Goal: Task Accomplishment & Management: Use online tool/utility

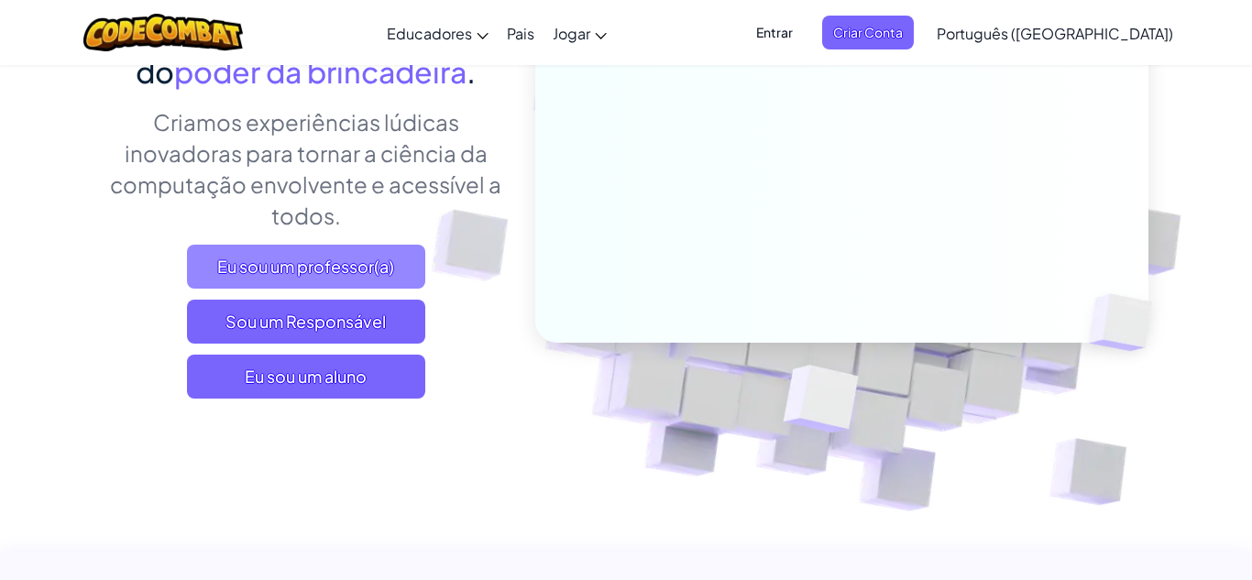
scroll to position [257, 0]
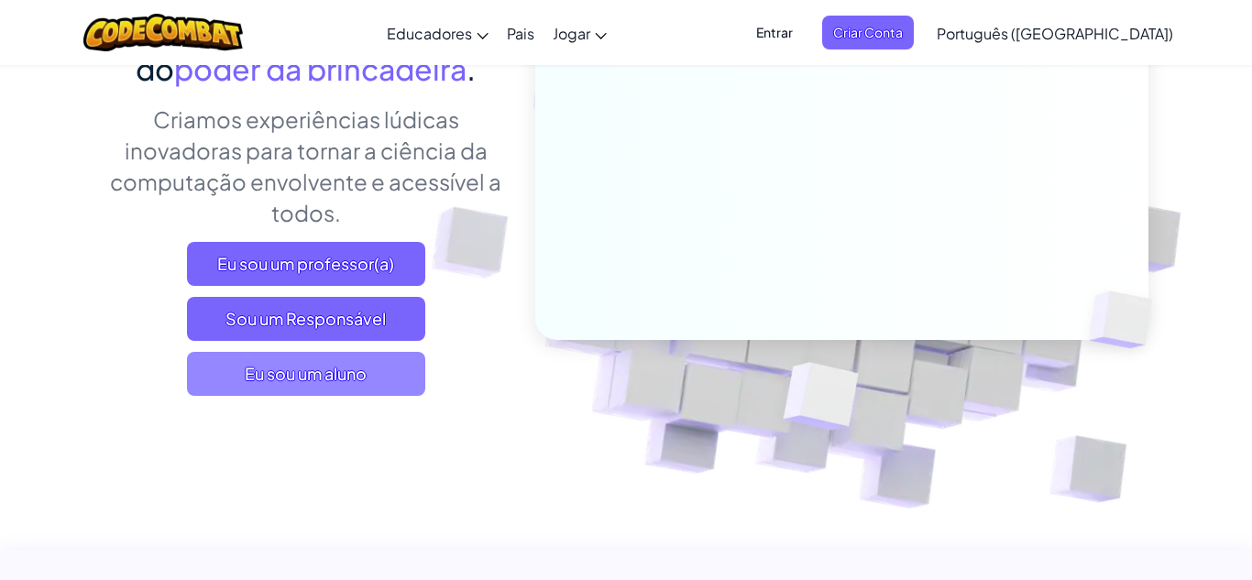
click at [229, 373] on span "Eu sou um aluno" at bounding box center [306, 374] width 238 height 44
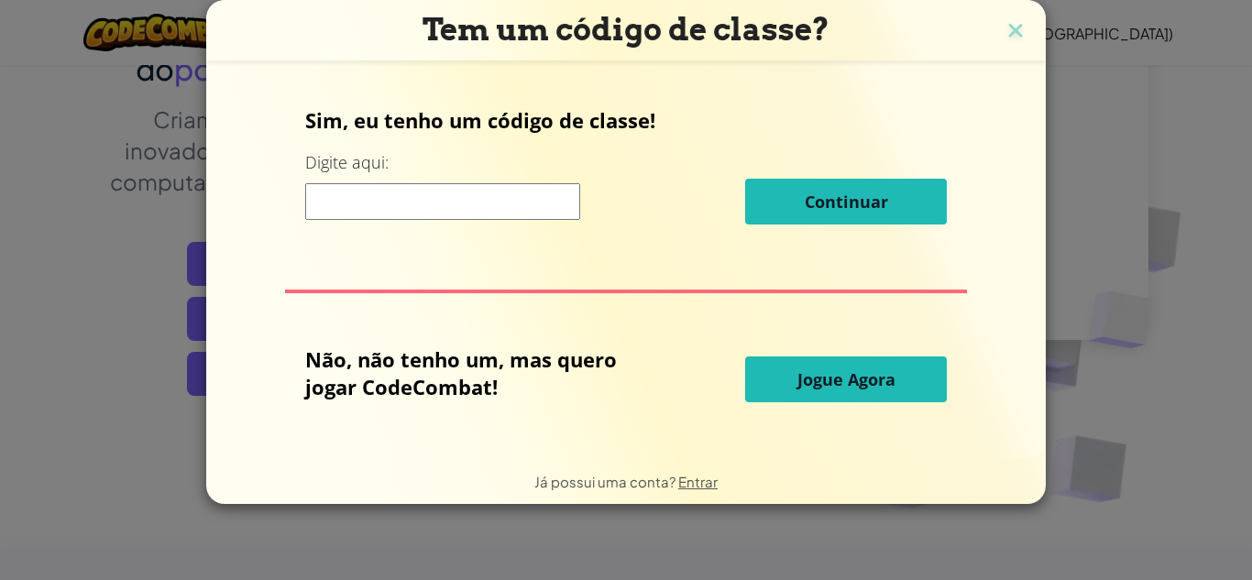
click at [805, 362] on button "Jogue Agora" at bounding box center [846, 379] width 202 height 46
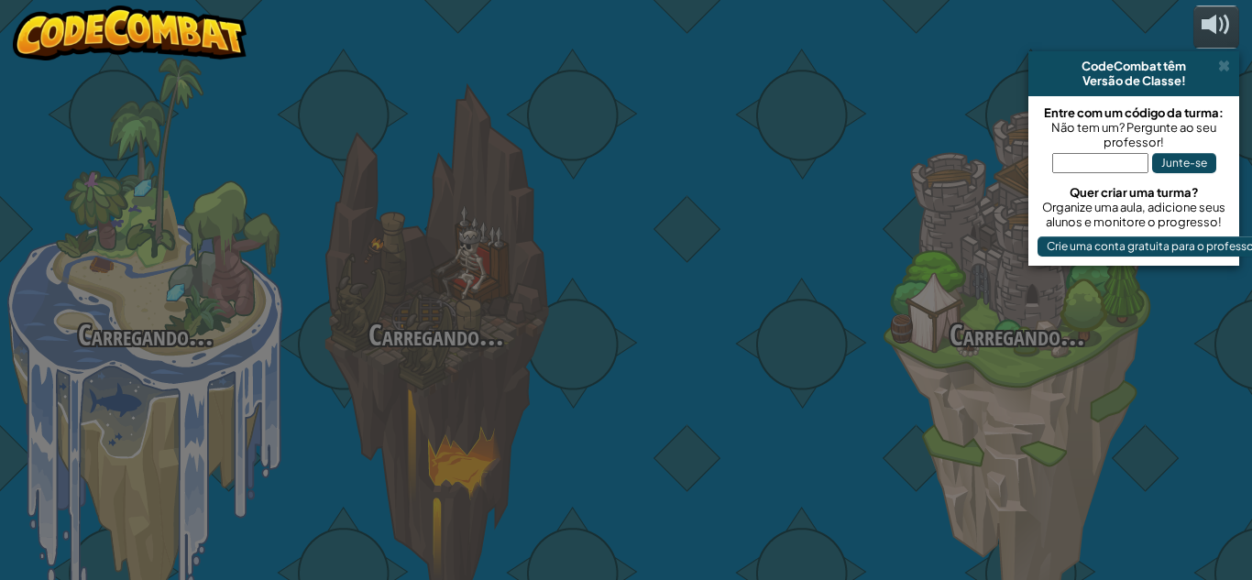
select select "pt-BR"
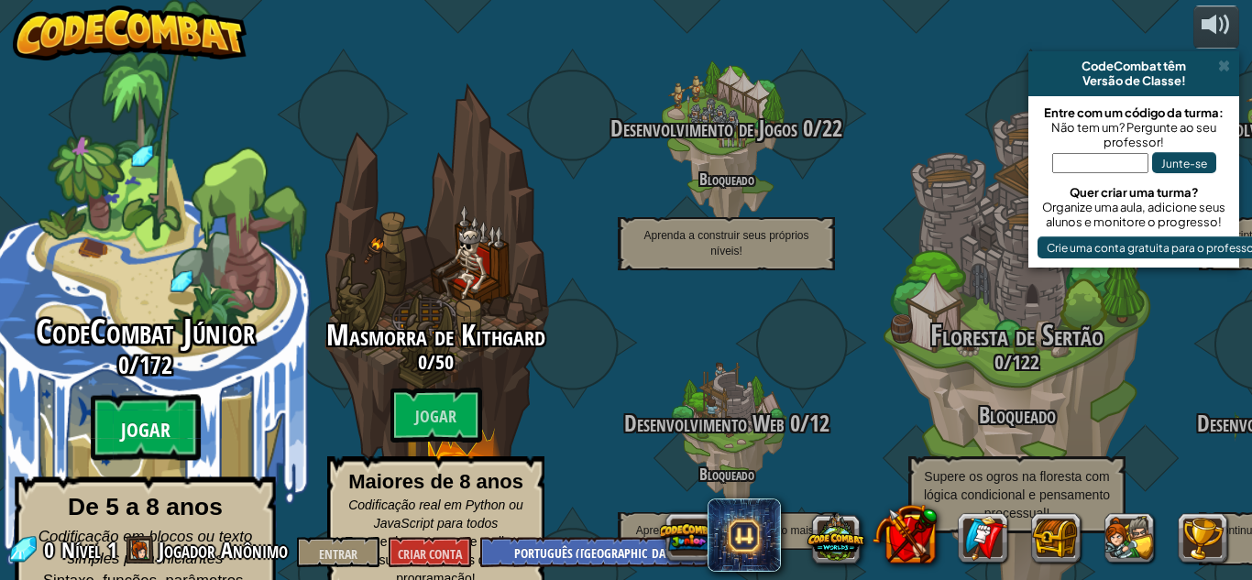
click at [146, 417] on font "Jogar" at bounding box center [145, 430] width 49 height 27
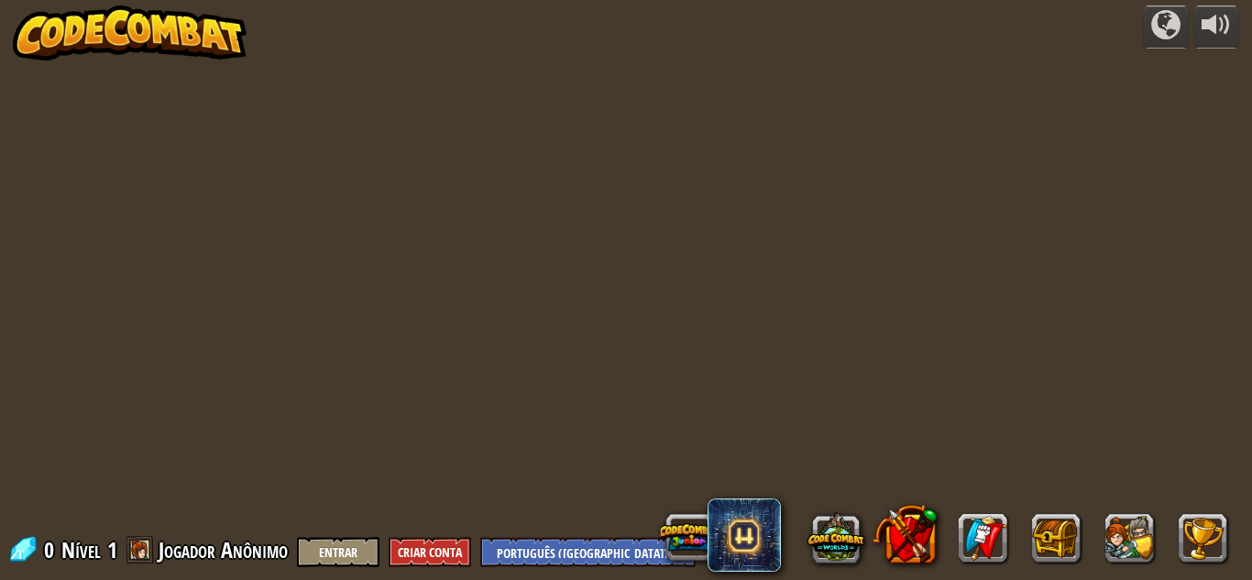
select select "pt-BR"
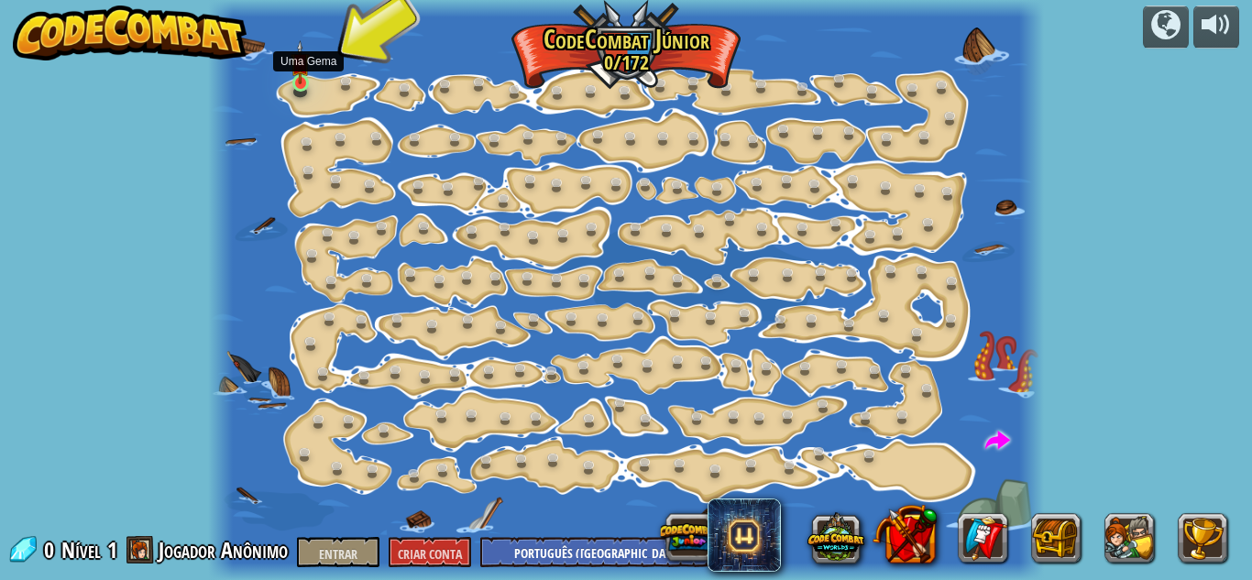
click at [301, 82] on img at bounding box center [299, 62] width 19 height 44
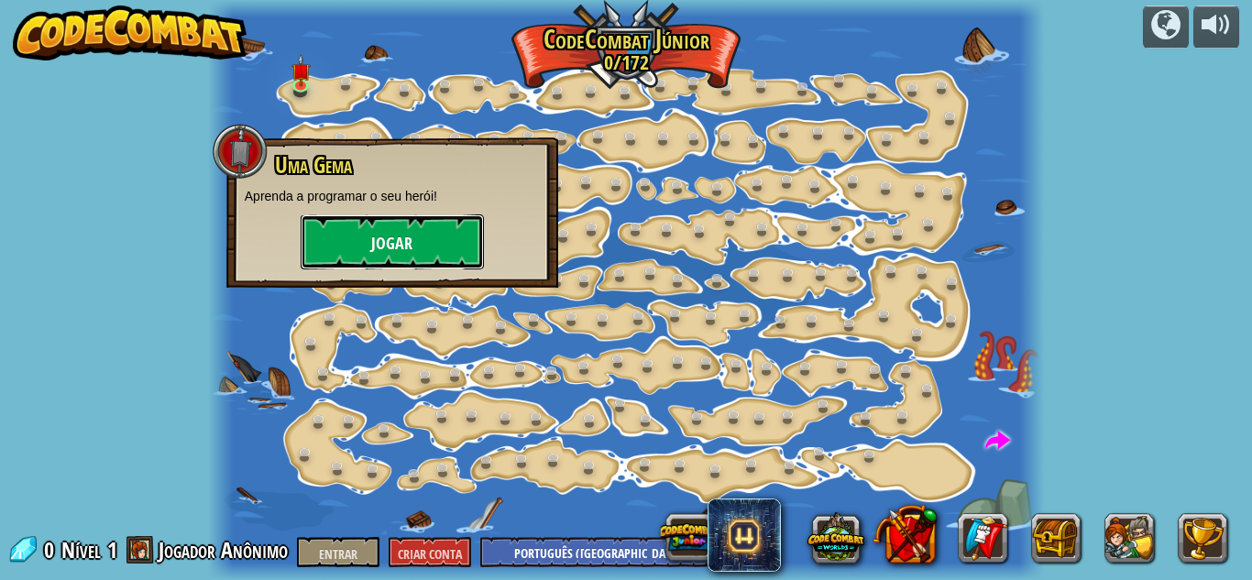
click at [381, 240] on font "Jogar" at bounding box center [391, 244] width 41 height 23
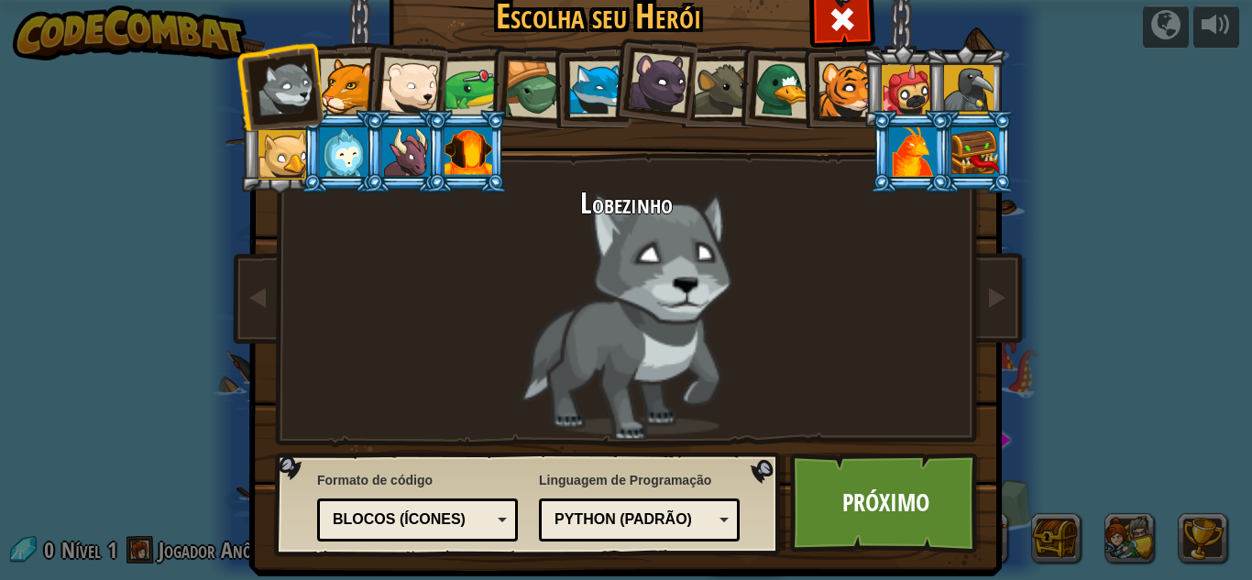
click at [646, 93] on div at bounding box center [659, 82] width 61 height 61
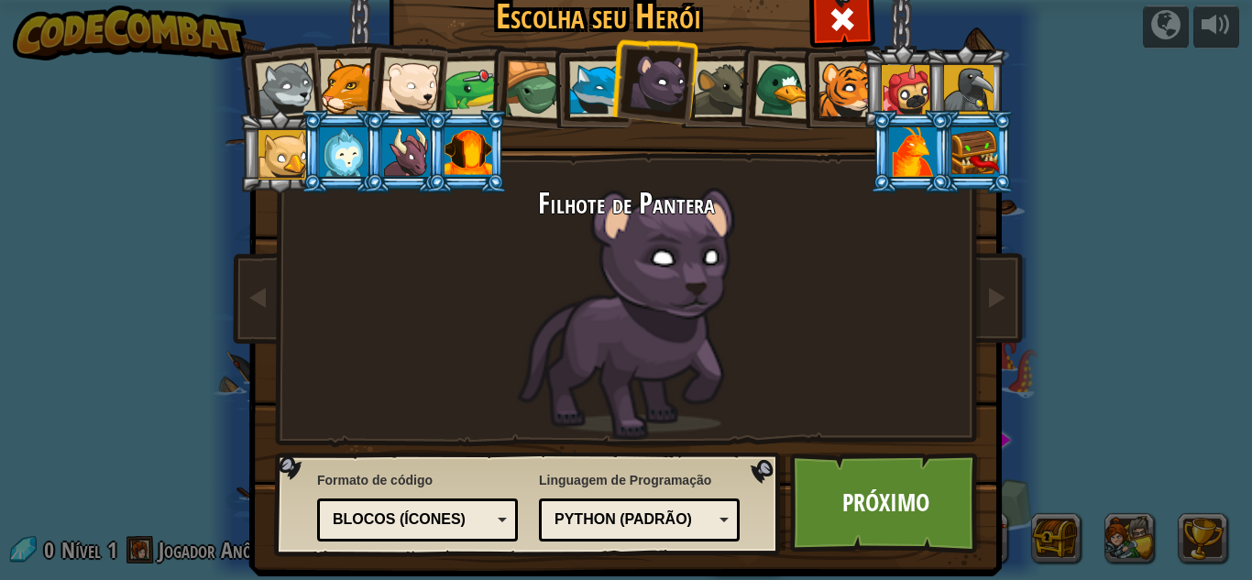
click at [835, 80] on div at bounding box center [846, 89] width 56 height 56
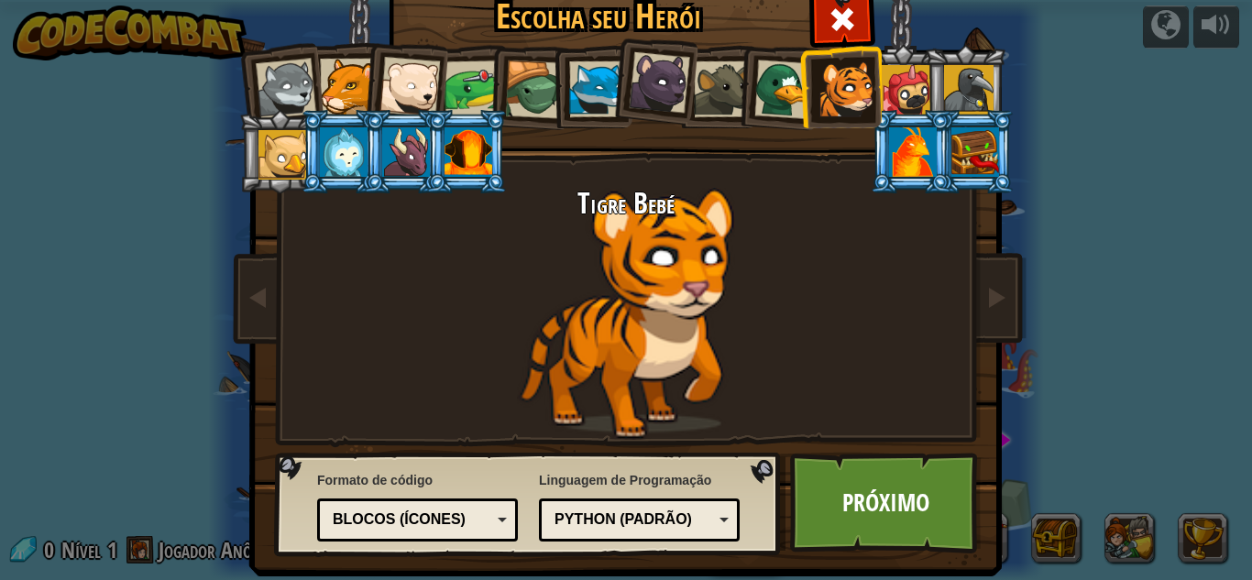
click at [350, 147] on div at bounding box center [344, 151] width 48 height 49
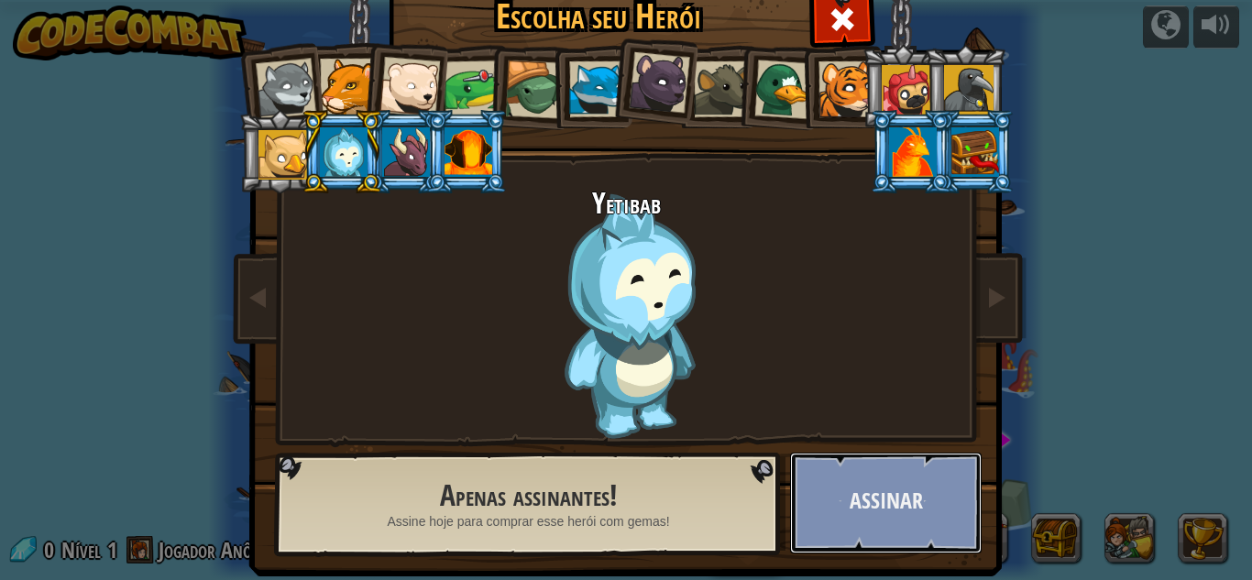
click at [843, 483] on button "Assinar" at bounding box center [886, 503] width 192 height 101
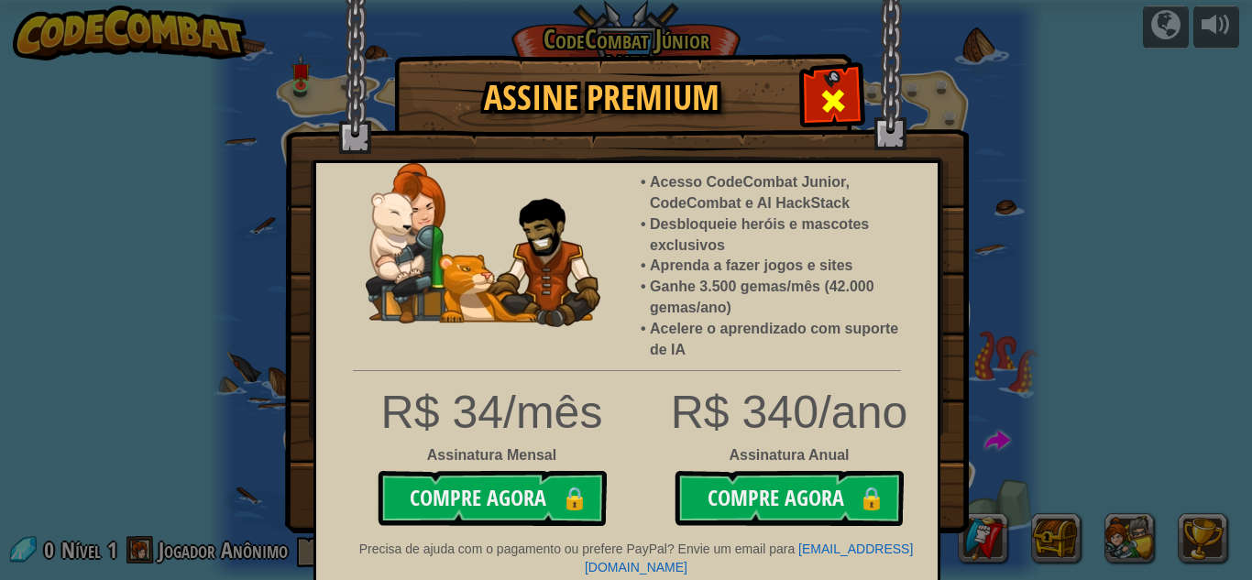
click at [818, 82] on div at bounding box center [833, 99] width 58 height 58
